Goal: Transaction & Acquisition: Purchase product/service

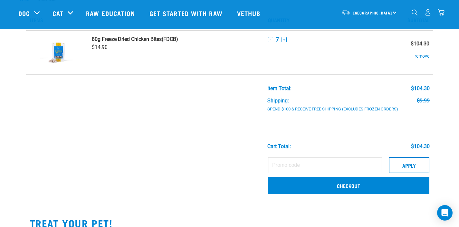
scroll to position [25, 0]
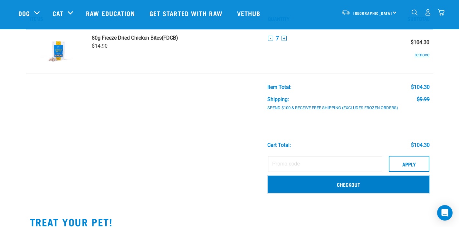
click at [354, 184] on link "Checkout" at bounding box center [348, 184] width 161 height 17
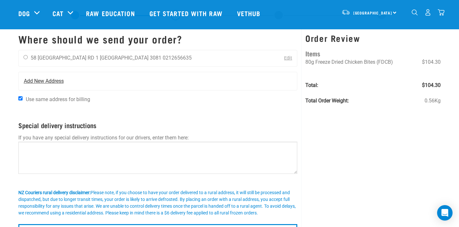
scroll to position [12, 0]
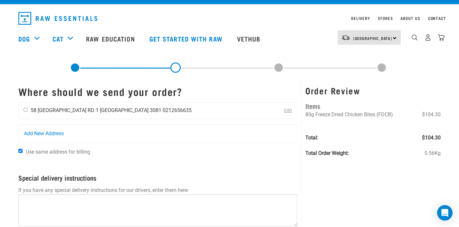
click at [26, 109] on input "radio" at bounding box center [25, 109] width 4 height 4
radio input "true"
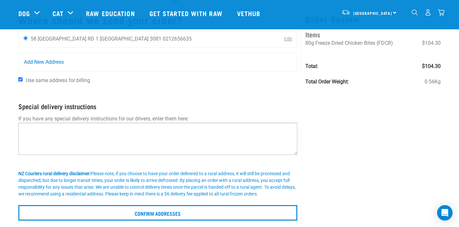
scroll to position [37, 0]
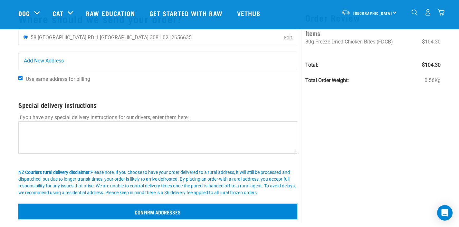
click at [160, 211] on input "Confirm addresses" at bounding box center [157, 211] width 279 height 15
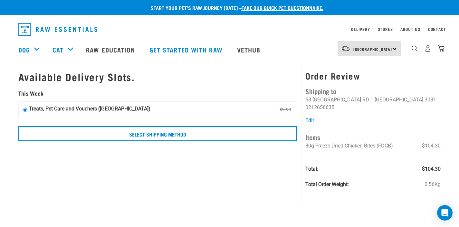
scroll to position [1, 0]
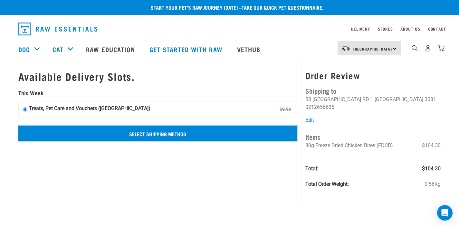
click at [162, 132] on input "Select Shipping Method" at bounding box center [157, 132] width 279 height 15
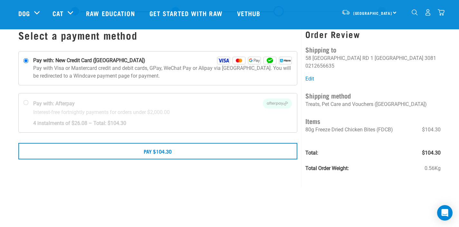
scroll to position [21, 0]
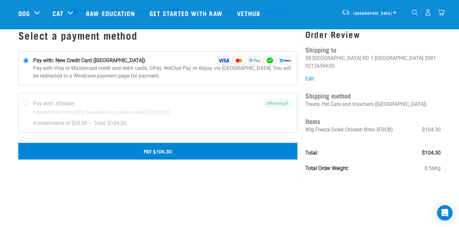
click at [182, 152] on button "Pay $104.30" at bounding box center [157, 151] width 279 height 16
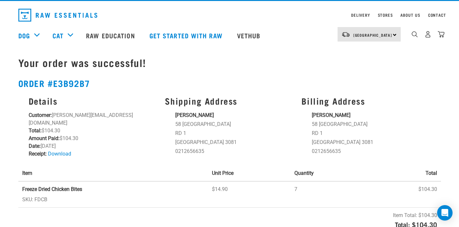
scroll to position [21, 0]
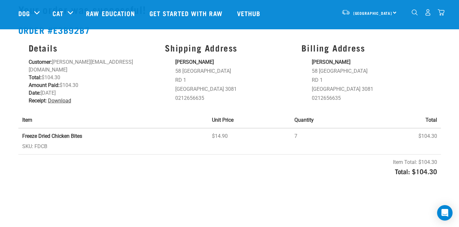
click at [60, 97] on link "Download" at bounding box center [59, 100] width 23 height 6
click at [400, 44] on h3 "Billing Address" at bounding box center [365, 48] width 129 height 10
